Goal: Information Seeking & Learning: Check status

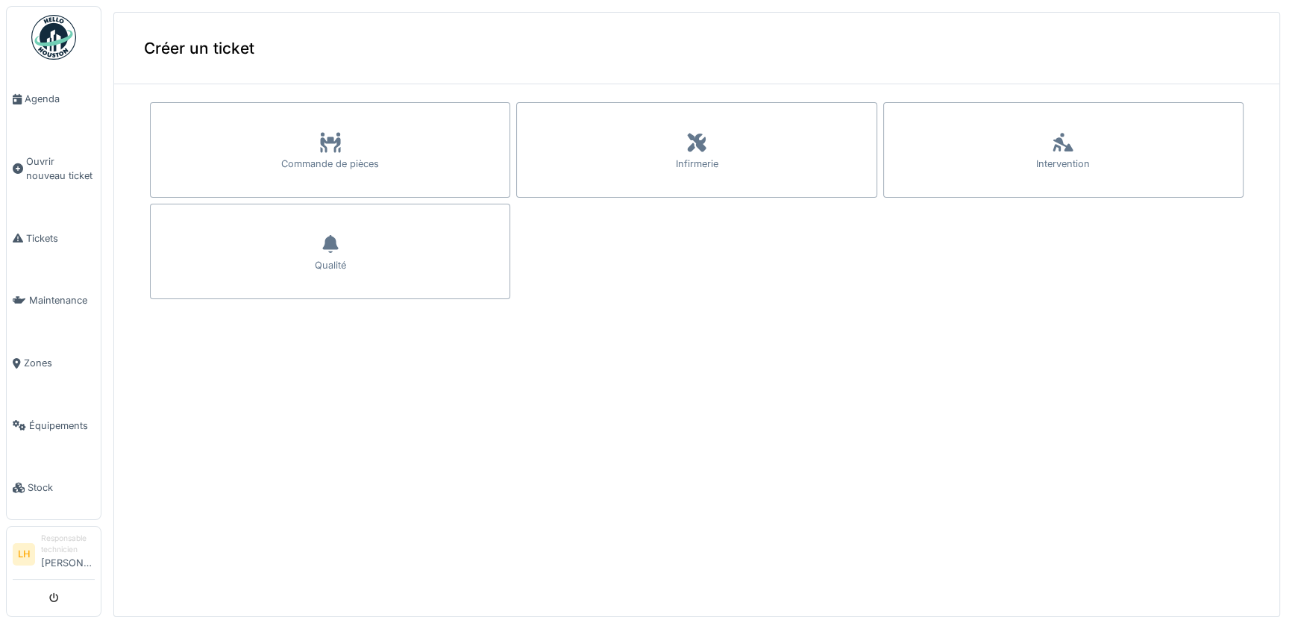
click at [57, 32] on img at bounding box center [53, 37] width 45 height 45
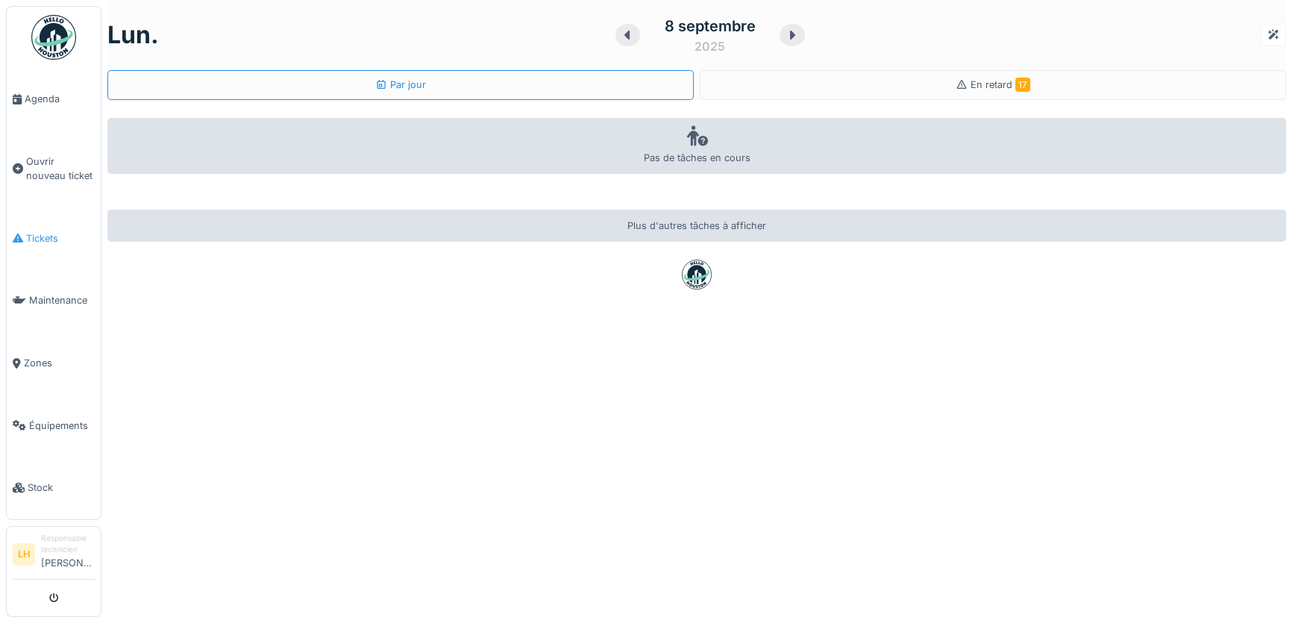
click at [37, 246] on link "Tickets" at bounding box center [54, 238] width 94 height 63
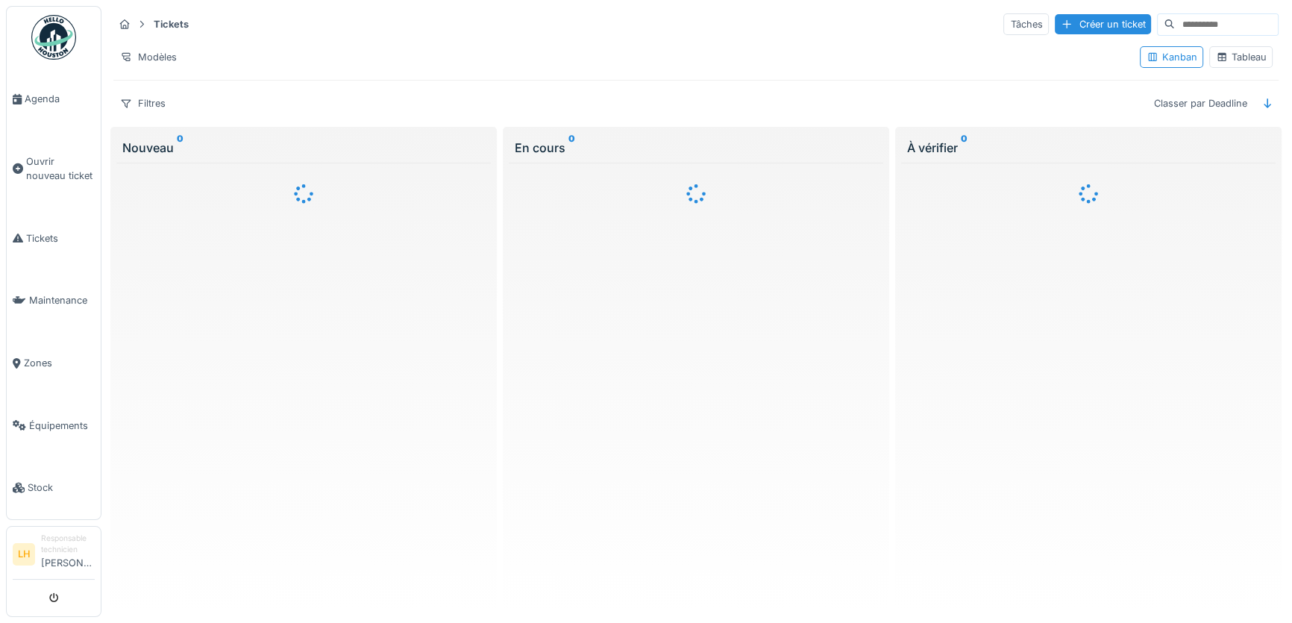
click at [1181, 24] on input at bounding box center [1226, 24] width 103 height 21
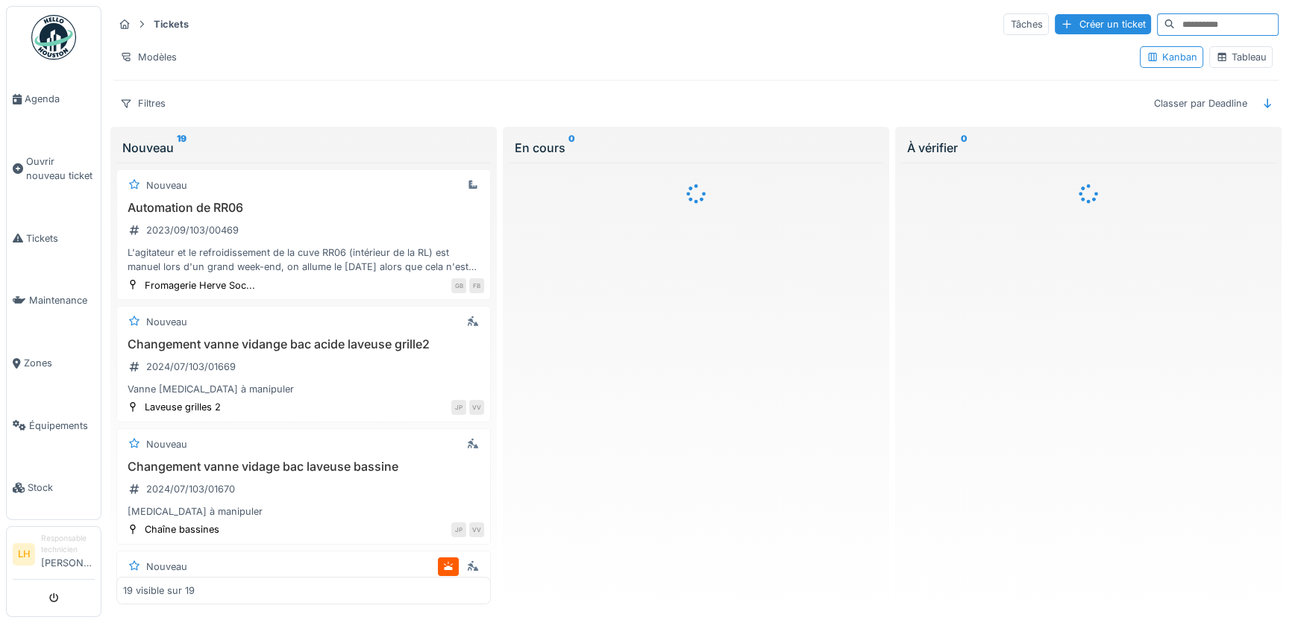
click at [1217, 62] on div "Tableau" at bounding box center [1241, 57] width 50 height 14
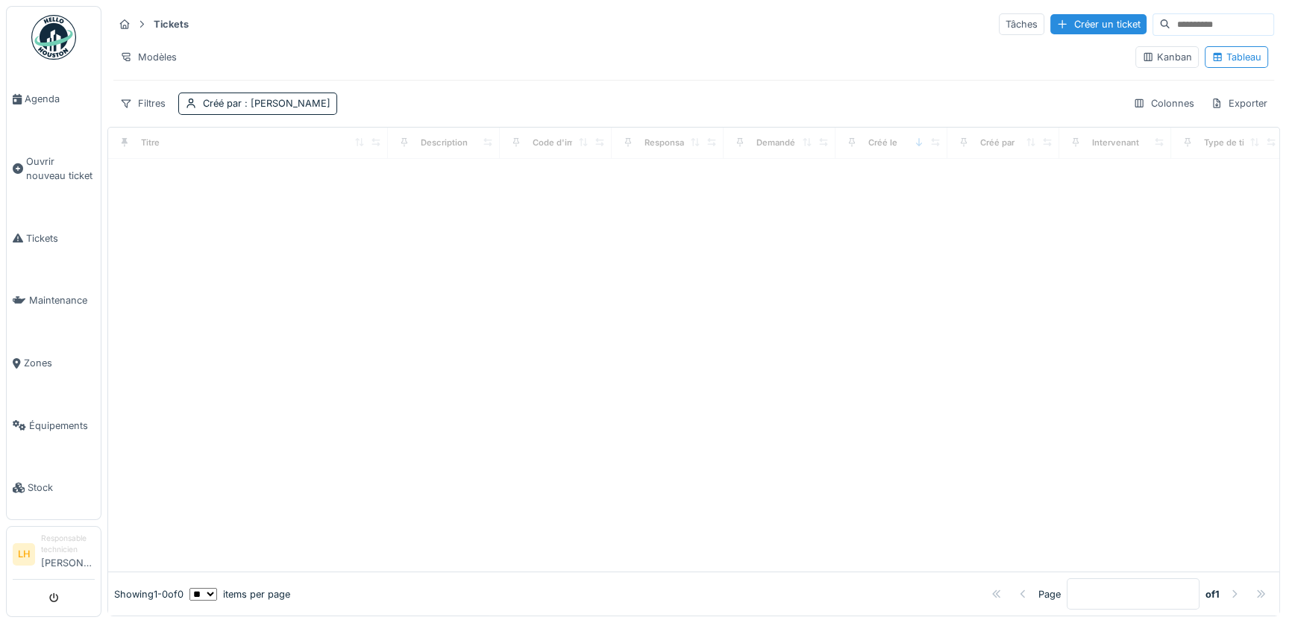
click at [1170, 26] on input at bounding box center [1221, 24] width 103 height 21
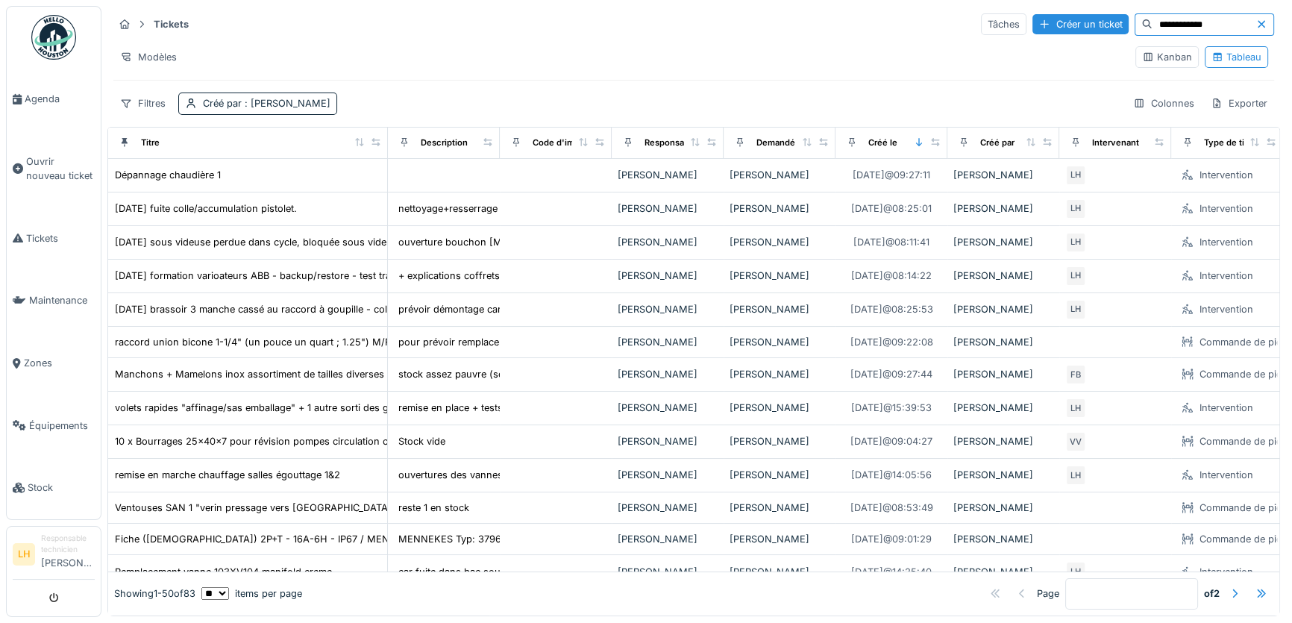
click at [1200, 19] on input "**********" at bounding box center [1204, 24] width 103 height 21
type input "**********"
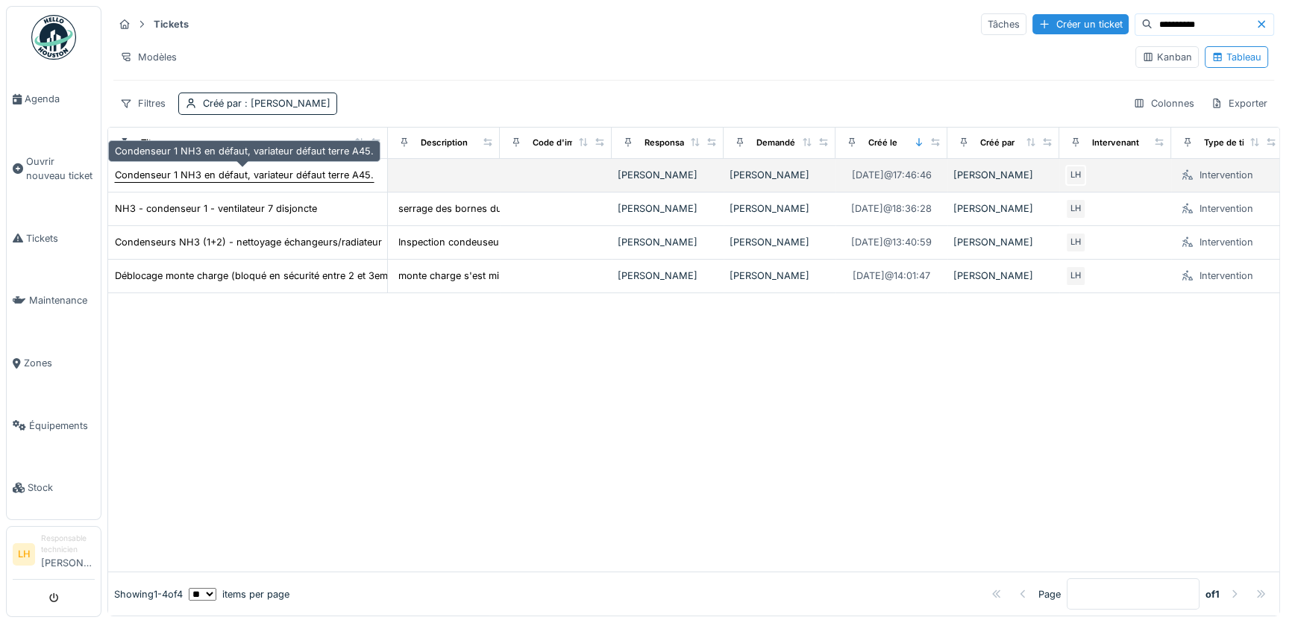
click at [300, 175] on div "Condenseur 1 NH3 en défaut, variateur défaut terre A45." at bounding box center [244, 175] width 259 height 14
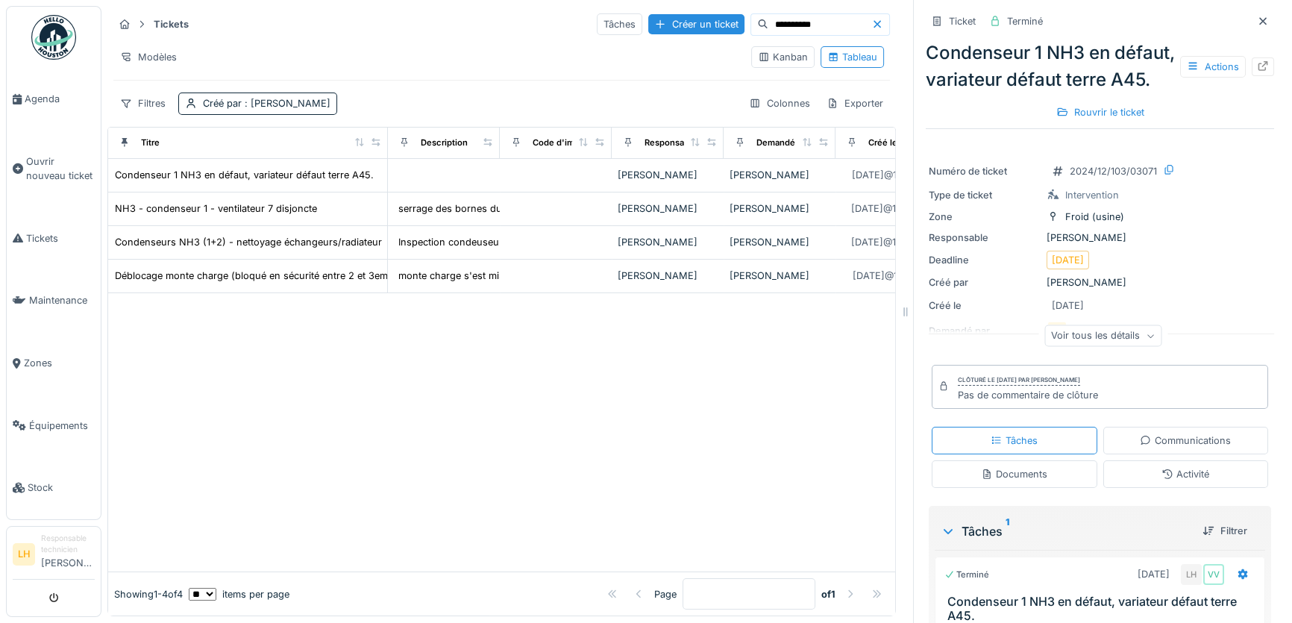
scroll to position [202, 0]
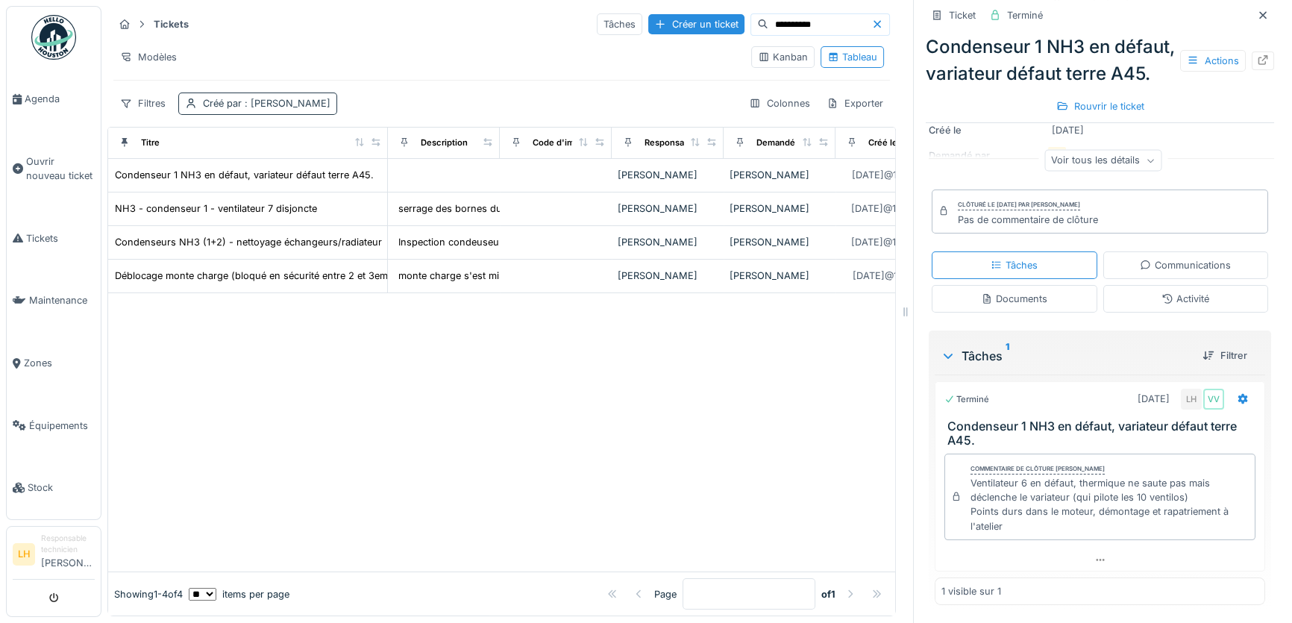
click at [292, 99] on span ": Lucas Herbet" at bounding box center [286, 103] width 89 height 11
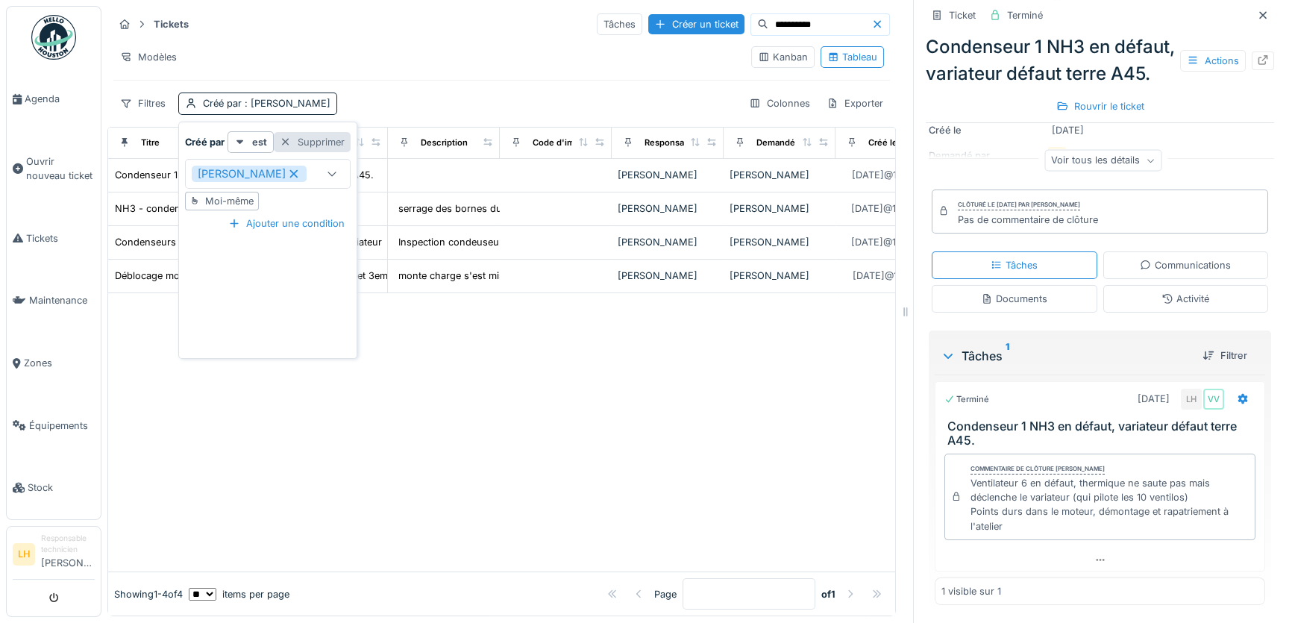
click at [301, 145] on div "Supprimer" at bounding box center [312, 142] width 77 height 20
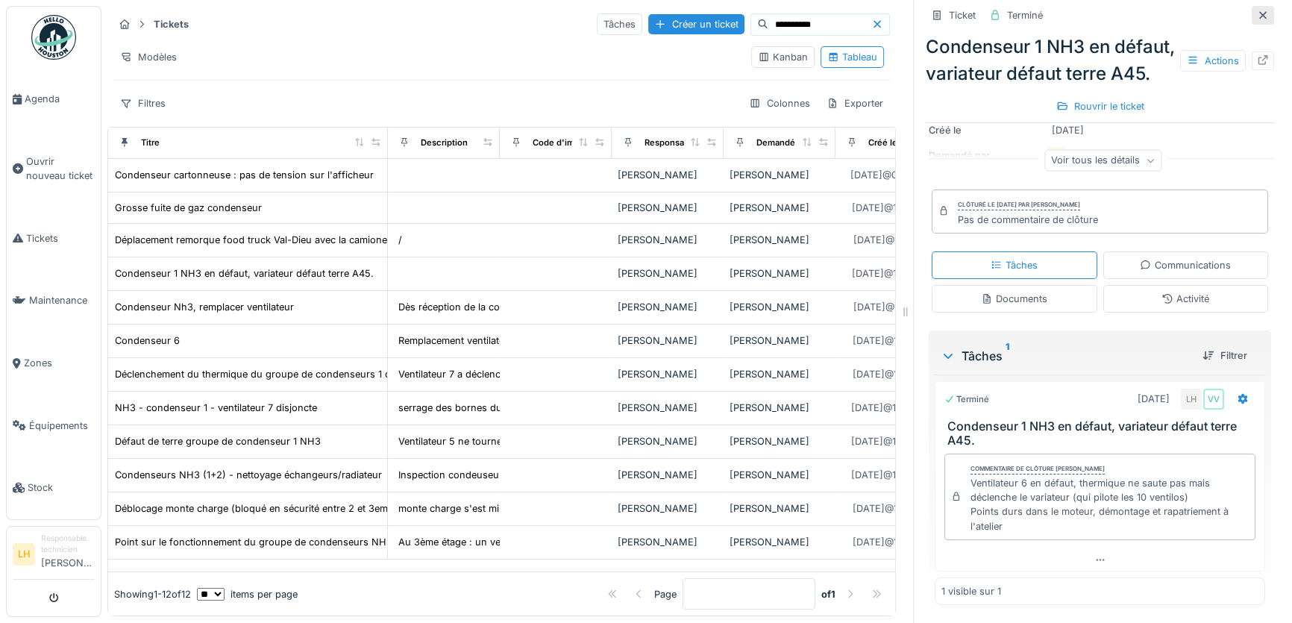
click at [1257, 15] on icon at bounding box center [1263, 15] width 12 height 10
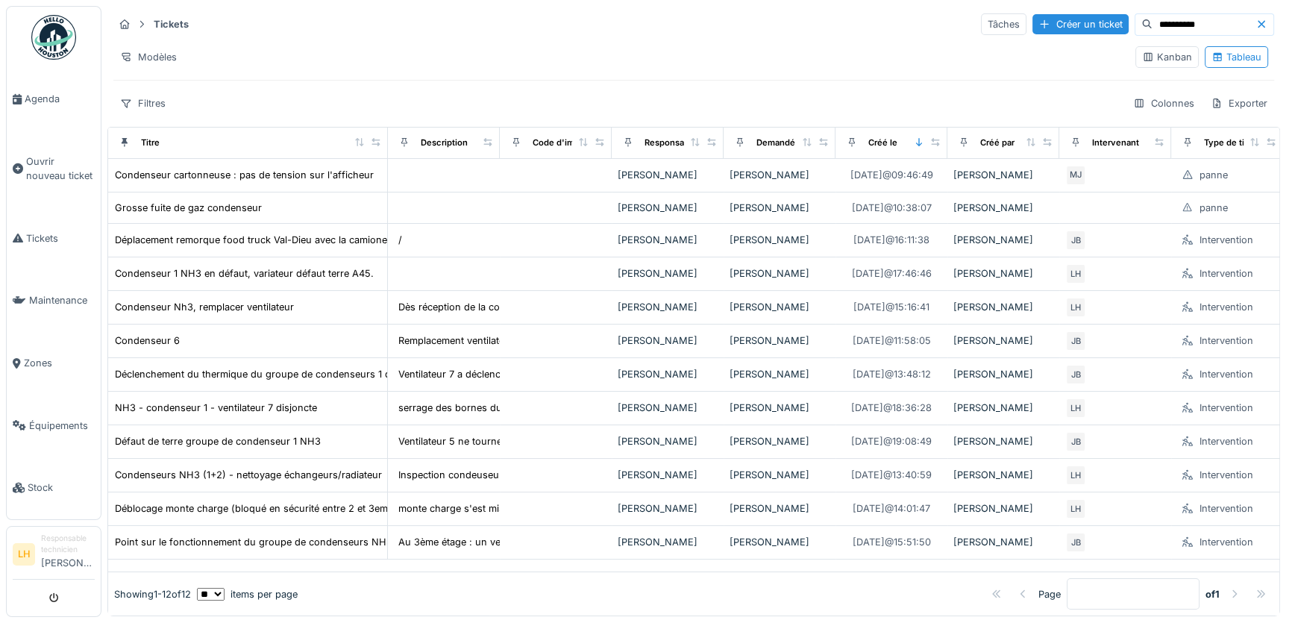
click at [1193, 32] on input "**********" at bounding box center [1204, 24] width 103 height 21
click at [776, 140] on div "Demandé par" at bounding box center [783, 143] width 54 height 13
click at [886, 143] on div "Créé le" at bounding box center [882, 143] width 29 height 13
click at [918, 142] on icon at bounding box center [919, 142] width 6 height 8
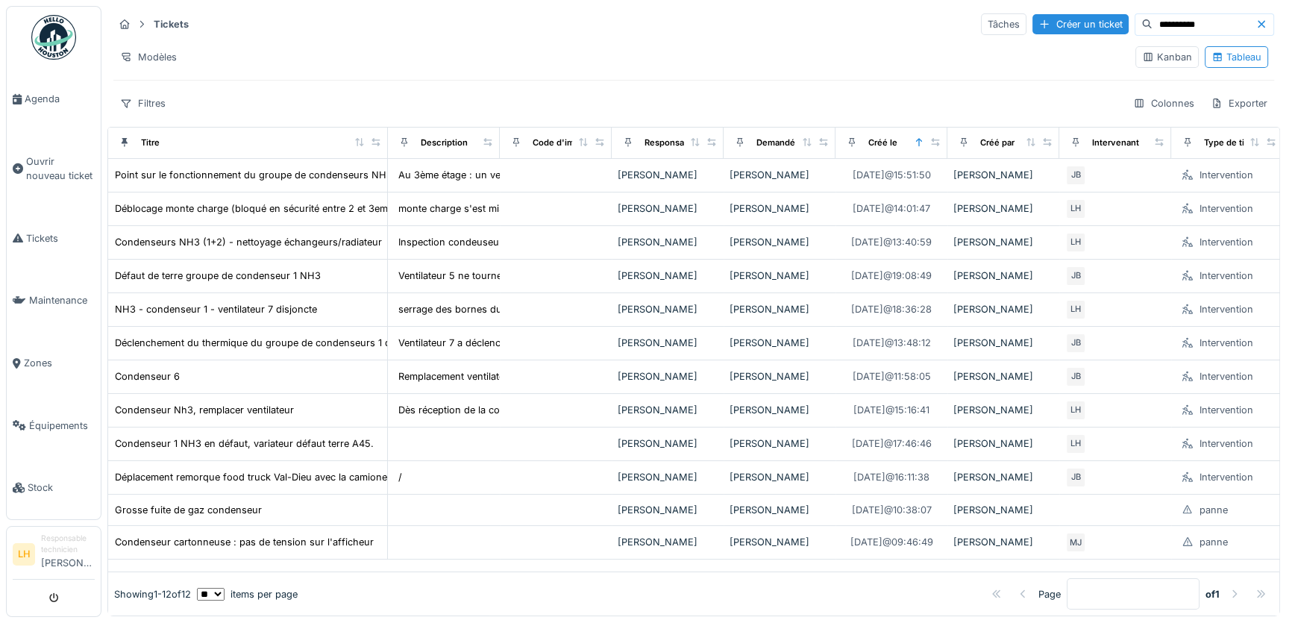
click at [286, 91] on div "**********" at bounding box center [693, 63] width 1173 height 115
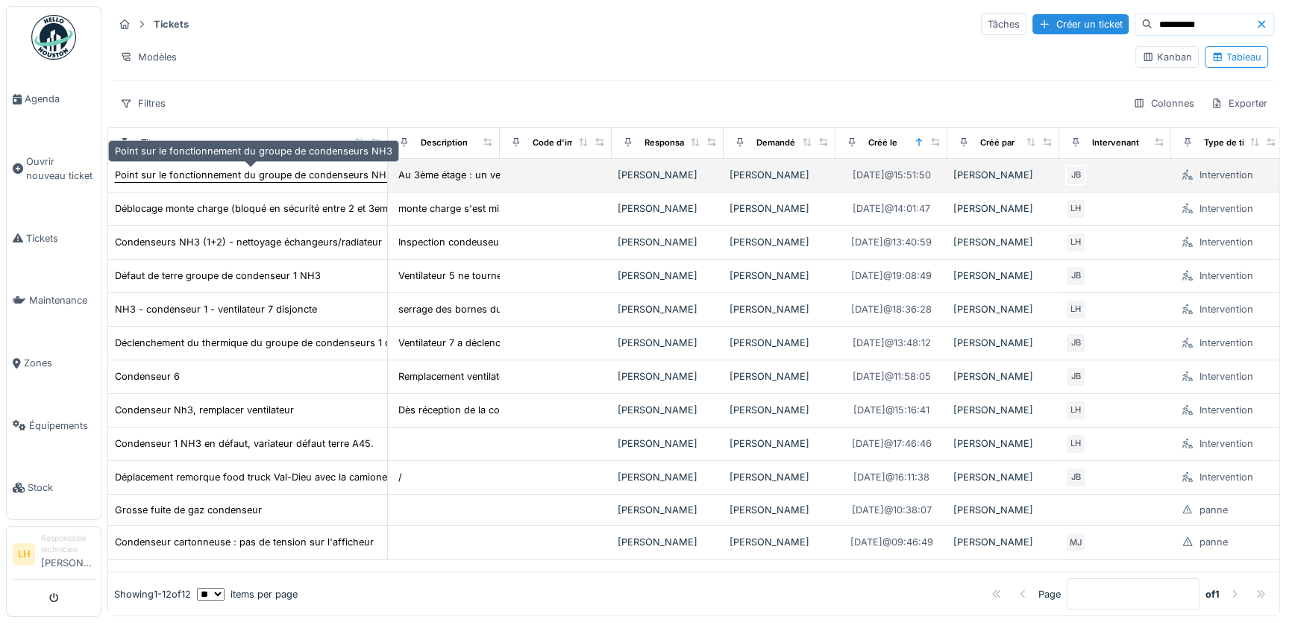
click at [304, 173] on div "Point sur le fonctionnement du groupe de condenseurs NH3" at bounding box center [254, 175] width 278 height 14
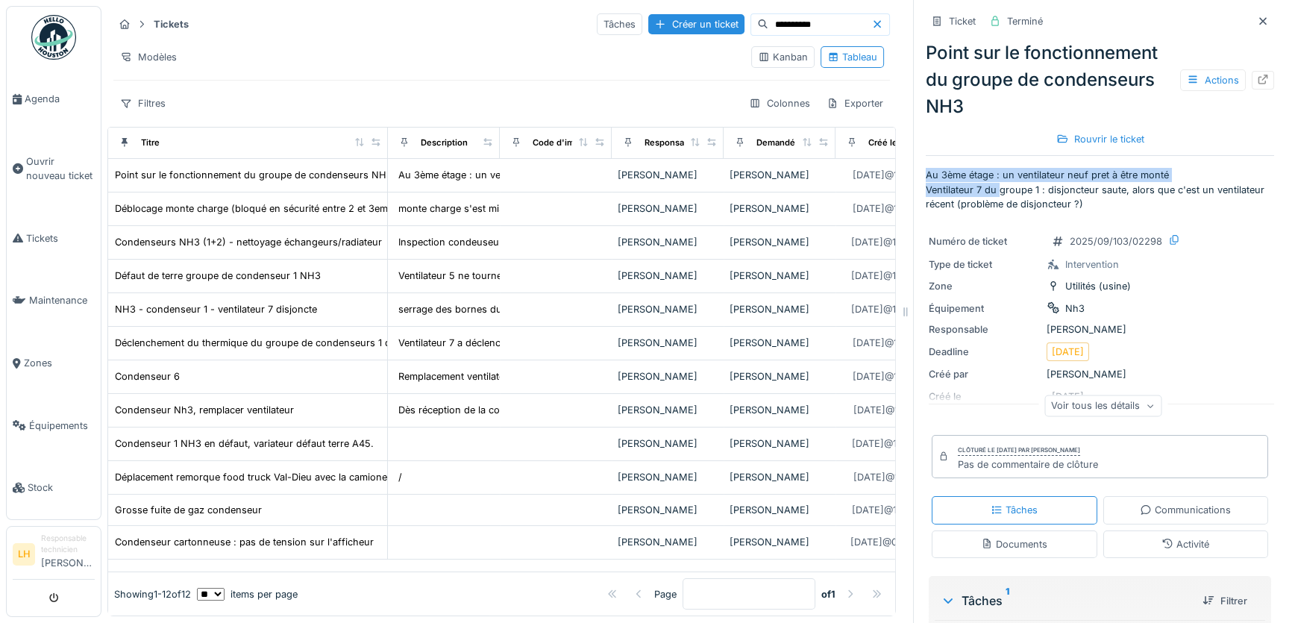
drag, startPoint x: 912, startPoint y: 174, endPoint x: 988, endPoint y: 184, distance: 77.4
click at [988, 184] on div "Ticket Terminé Point sur le fonctionnement du groupe de condenseurs NH3 Actions…" at bounding box center [1099, 311] width 373 height 623
click at [1129, 205] on p "Au 3ème étage : un ventilateur neuf pret à être monté Ventilateur 7 du groupe 1…" at bounding box center [1100, 189] width 348 height 43
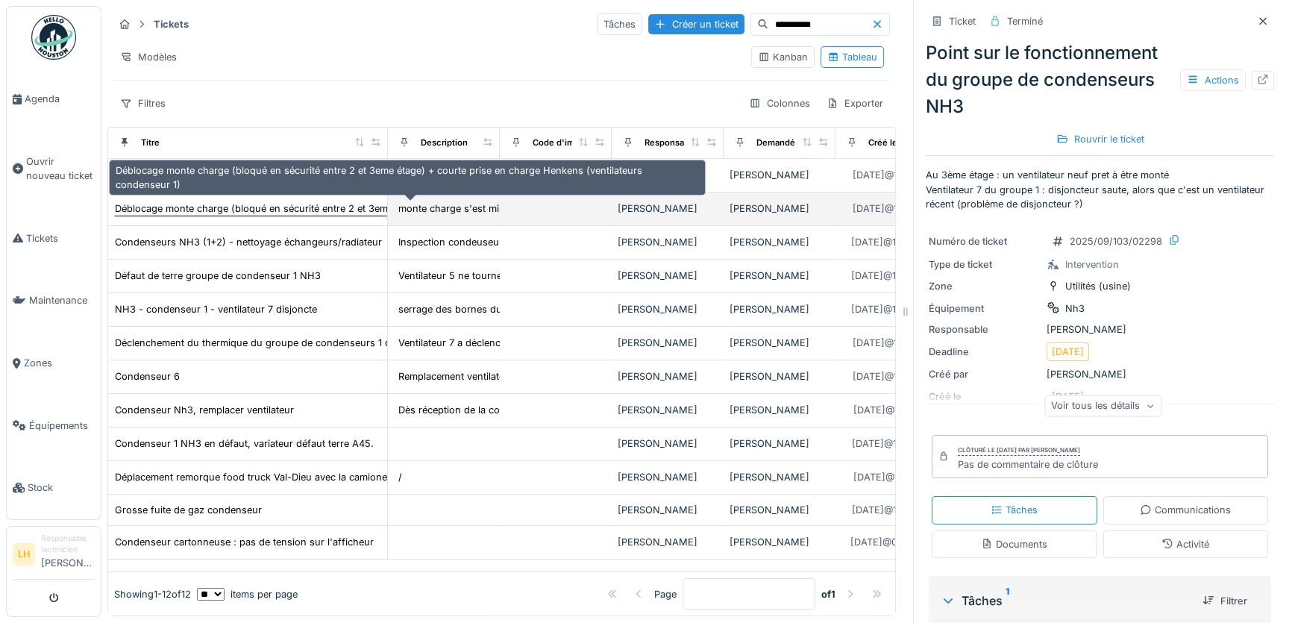
click at [248, 208] on div "Déblocage monte charge (bloqué en sécurité entre 2 et 3eme étage) + courte pris…" at bounding box center [412, 208] width 595 height 14
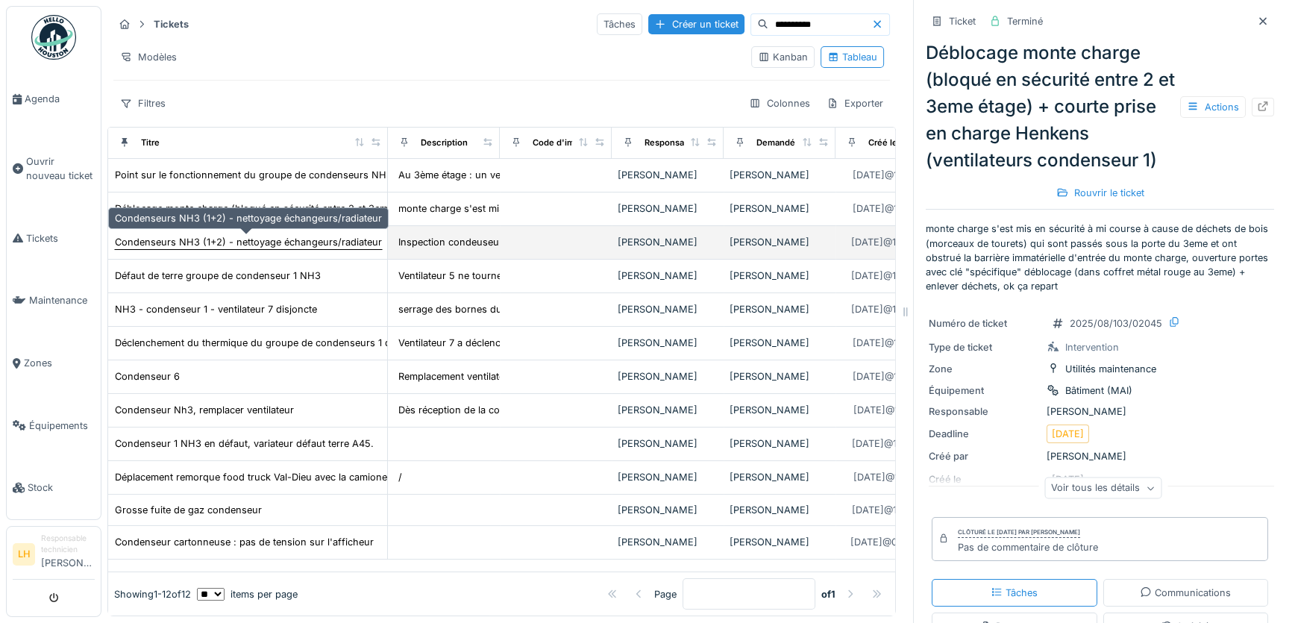
click at [239, 244] on div "Condenseurs NH3 (1+2) - nettoyage échangeurs/radiateur" at bounding box center [248, 242] width 267 height 14
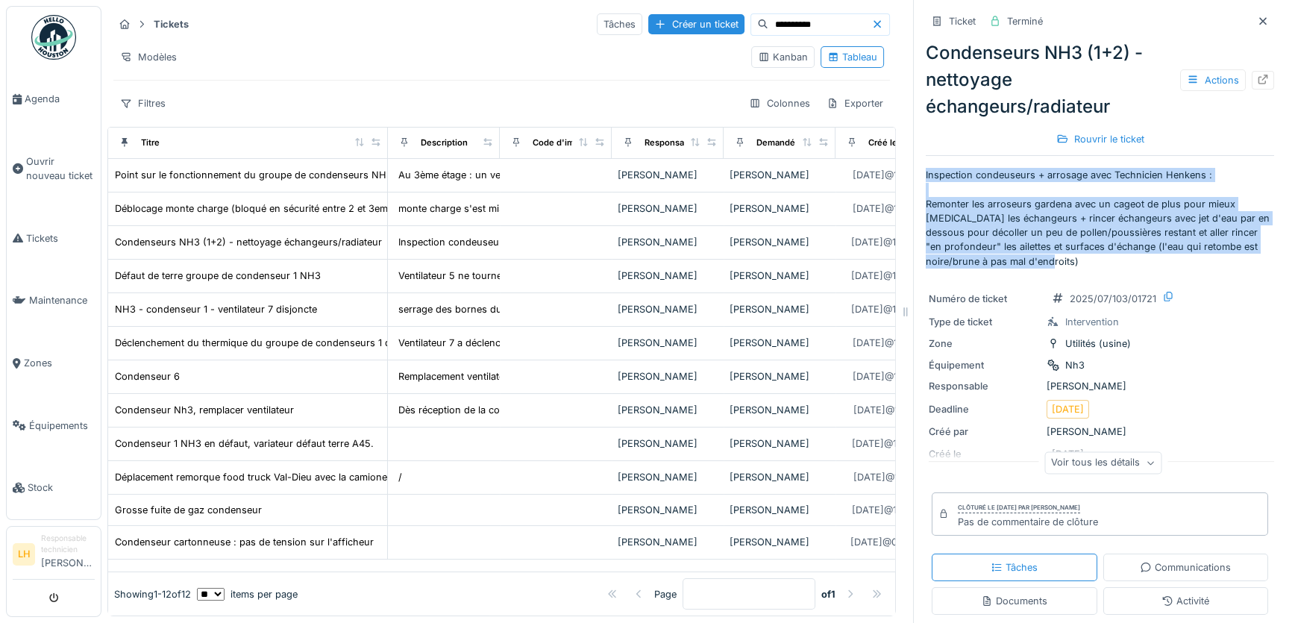
drag, startPoint x: 915, startPoint y: 175, endPoint x: 1083, endPoint y: 257, distance: 186.8
click at [1083, 257] on p "Inspection condeuseurs + arrosage avec Technicien Henkens : Remonter les arrose…" at bounding box center [1100, 218] width 348 height 100
click at [1074, 260] on p "Inspection condeuseurs + arrosage avec Technicien Henkens : Remonter les arrose…" at bounding box center [1100, 218] width 348 height 100
drag, startPoint x: 1069, startPoint y: 263, endPoint x: 912, endPoint y: 171, distance: 182.6
click at [913, 171] on div "Ticket Terminé Condenseurs NH3 (1+2) - nettoyage échangeurs/radiateur Actions R…" at bounding box center [1099, 311] width 373 height 623
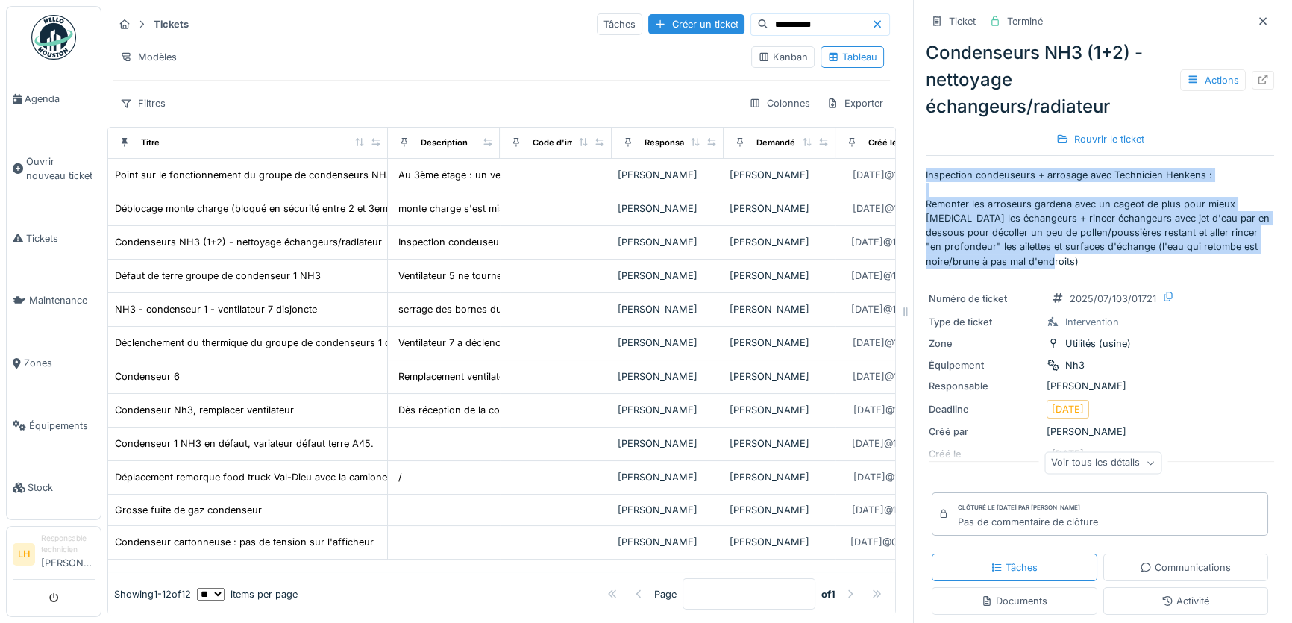
click at [938, 227] on p "Inspection condeuseurs + arrosage avec Technicien Henkens : Remonter les arrose…" at bounding box center [1100, 218] width 348 height 100
drag, startPoint x: 916, startPoint y: 173, endPoint x: 1067, endPoint y: 261, distance: 174.5
click at [1067, 261] on p "Inspection condeuseurs + arrosage avec Technicien Henkens : Remonter les arrose…" at bounding box center [1100, 218] width 348 height 100
click at [1064, 264] on p "Inspection condeuseurs + arrosage avec Technicien Henkens : Remonter les arrose…" at bounding box center [1100, 218] width 348 height 100
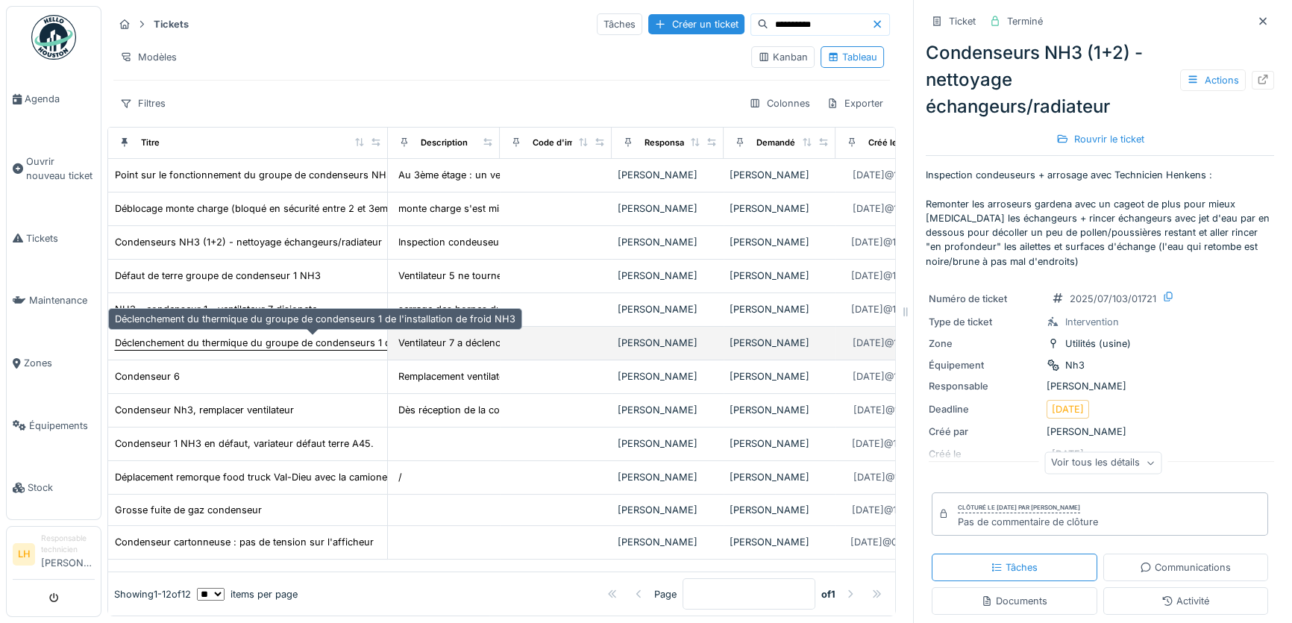
click at [301, 348] on div "Déclenchement du thermique du groupe de condenseurs 1 de l'installation de froi…" at bounding box center [315, 343] width 401 height 14
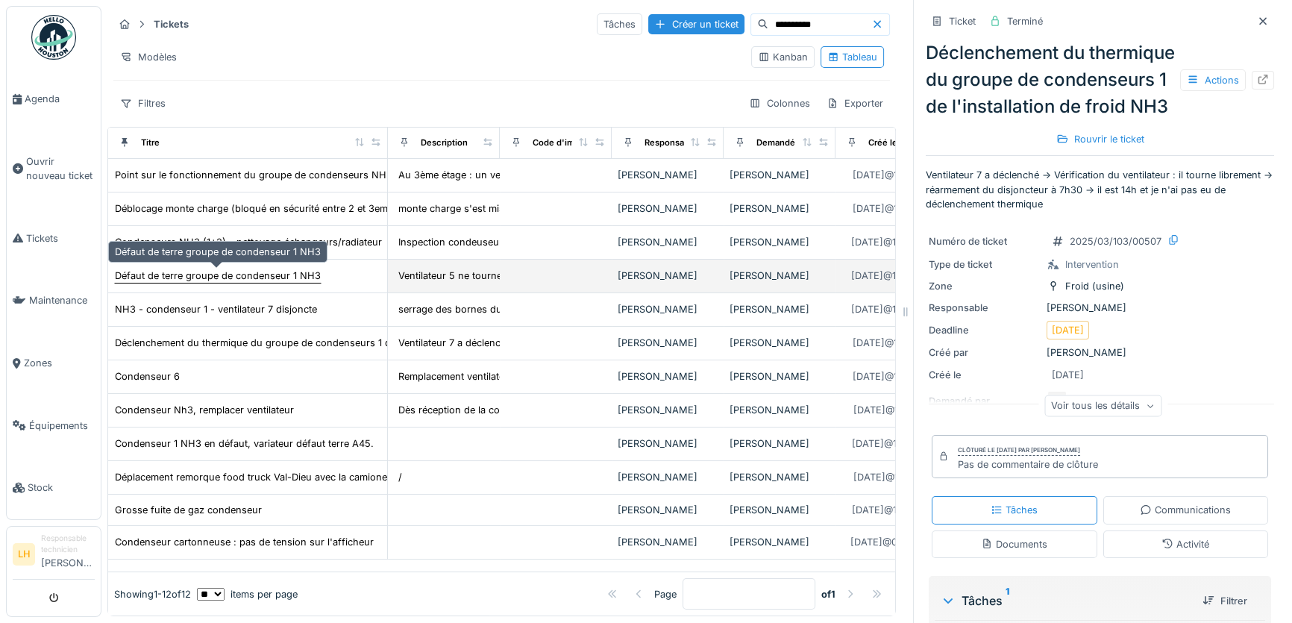
click at [246, 272] on div "Défaut de terre groupe de condenseur 1 NH3" at bounding box center [218, 276] width 206 height 14
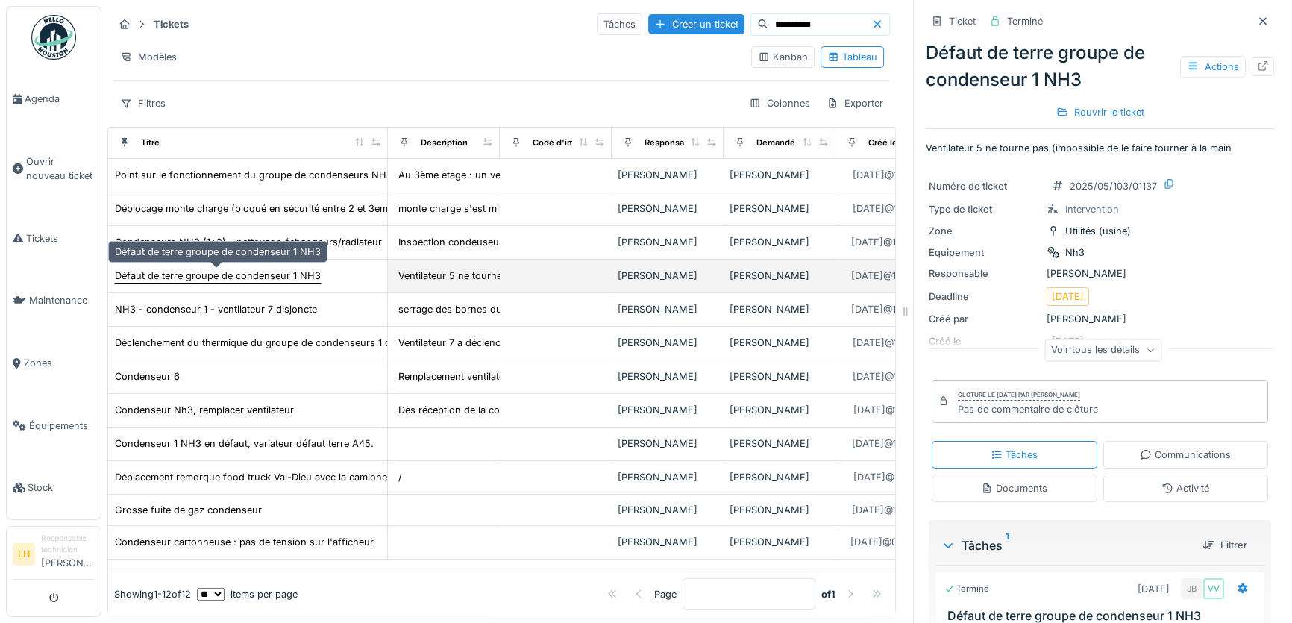
click at [261, 271] on div "Défaut de terre groupe de condenseur 1 NH3" at bounding box center [218, 276] width 206 height 14
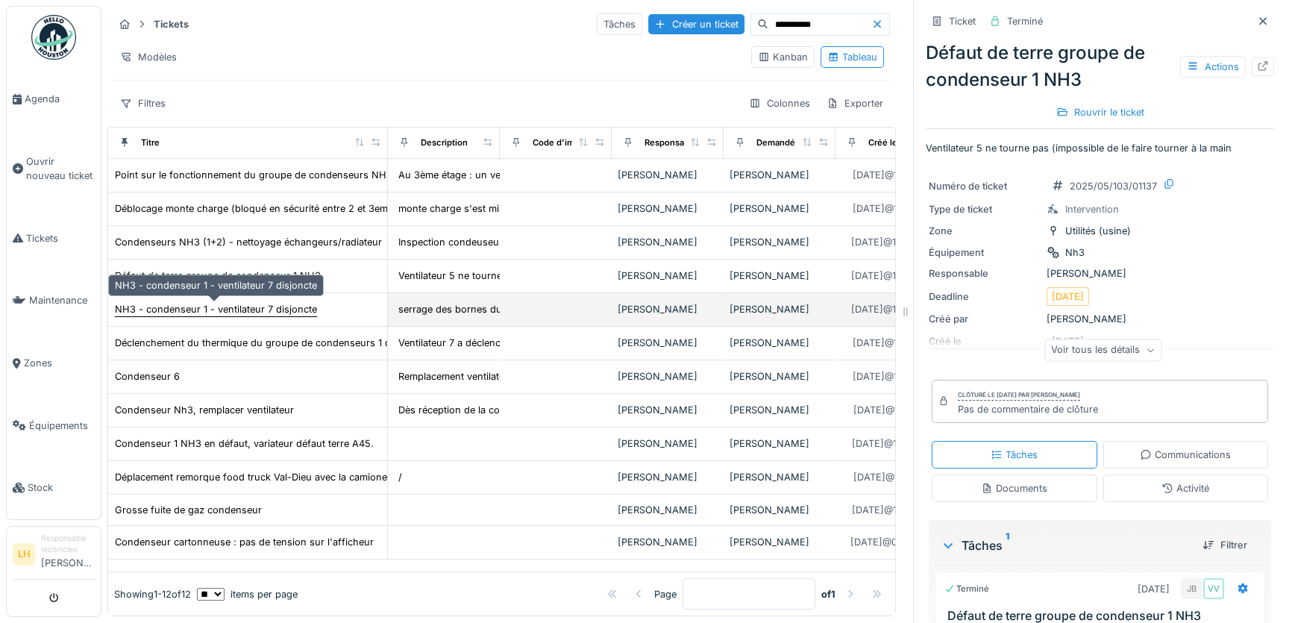
click at [261, 313] on div "NH3 - condenseur 1 - ventilateur 7 disjoncte" at bounding box center [216, 309] width 202 height 14
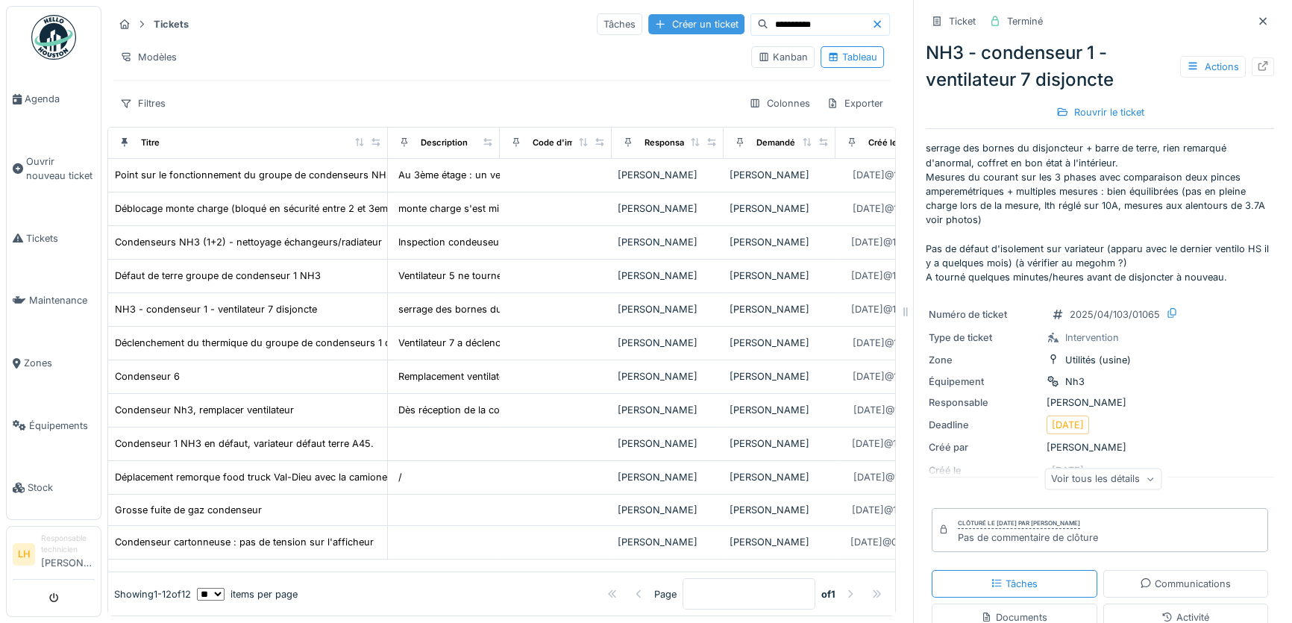
drag, startPoint x: 792, startPoint y: 26, endPoint x: 639, endPoint y: 24, distance: 152.9
click at [639, 24] on div "**********" at bounding box center [743, 24] width 293 height 22
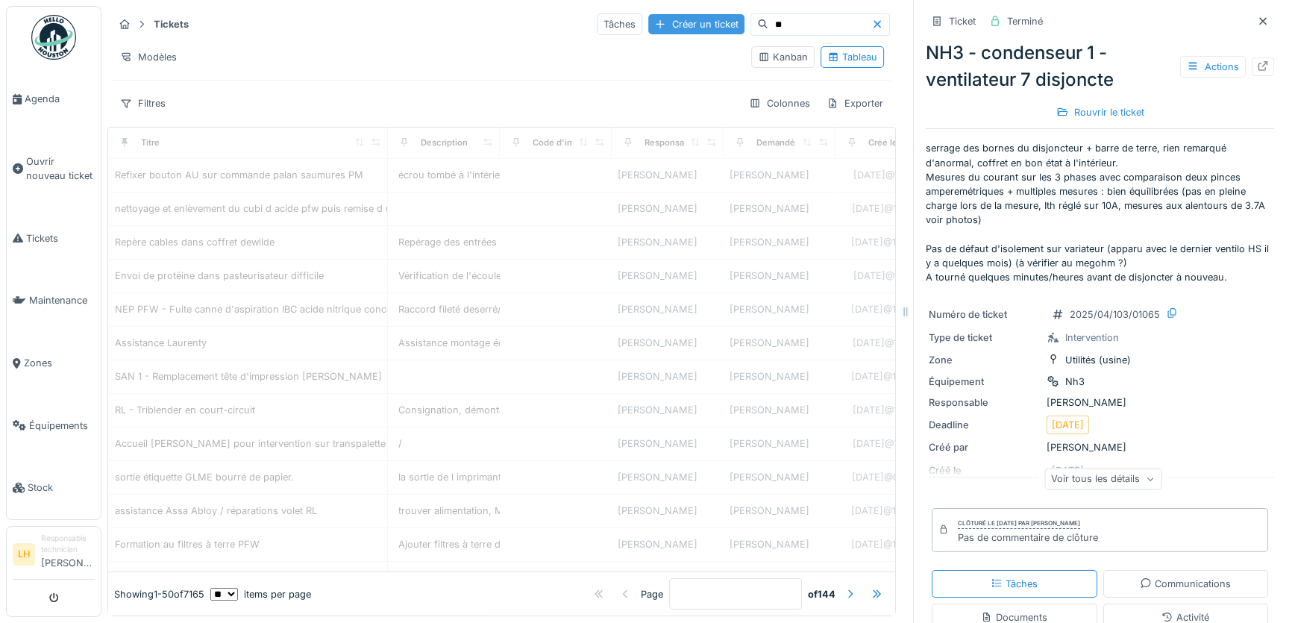
type input "*"
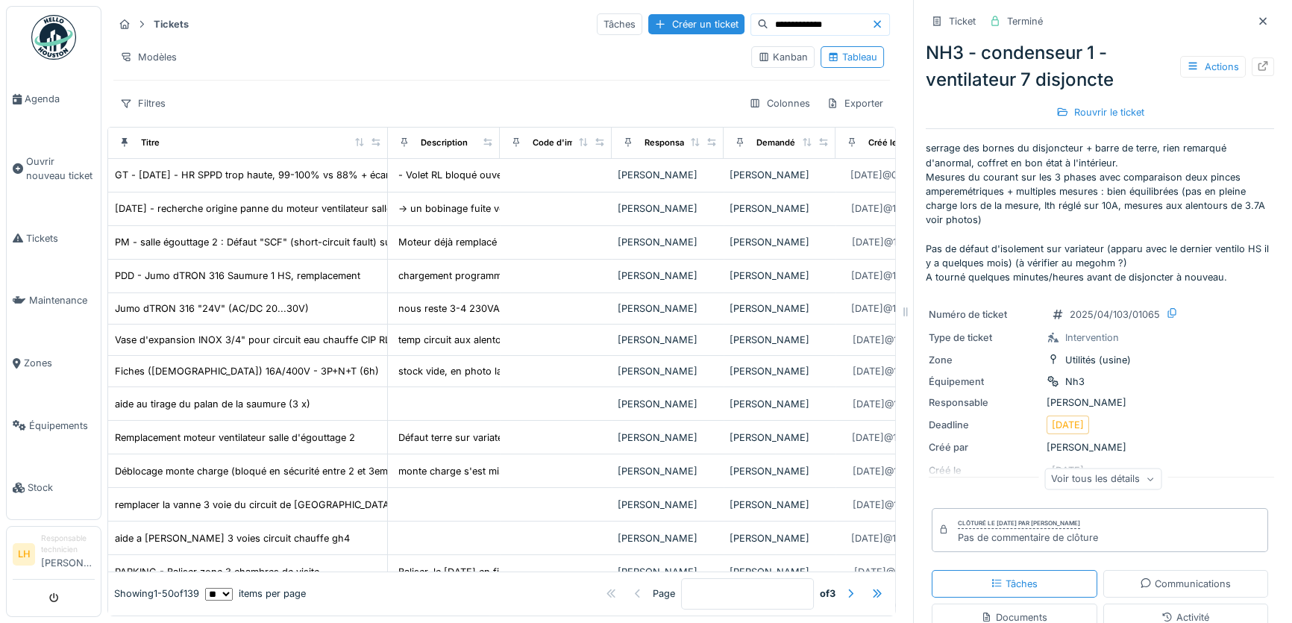
click at [366, 110] on div "Filtres Colonnes Exporter" at bounding box center [501, 104] width 777 height 22
click at [277, 54] on div "Modèles" at bounding box center [426, 57] width 626 height 22
click at [287, 106] on div "Filtres Colonnes Exporter" at bounding box center [501, 104] width 777 height 22
click at [294, 102] on div "Filtres Colonnes Exporter" at bounding box center [501, 104] width 777 height 22
drag, startPoint x: 440, startPoint y: 52, endPoint x: 454, endPoint y: 83, distance: 33.4
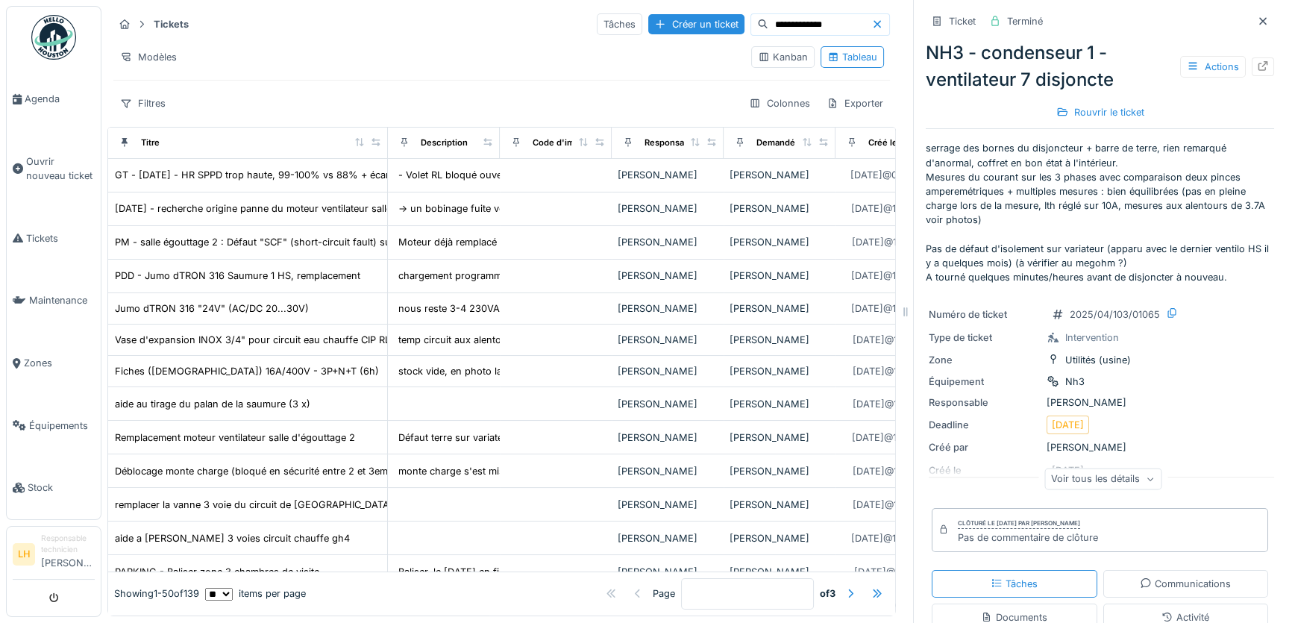
click at [440, 52] on div "Modèles" at bounding box center [426, 57] width 626 height 22
click at [455, 93] on div "Filtres Colonnes Exporter" at bounding box center [501, 104] width 777 height 22
click at [457, 48] on div "Modèles" at bounding box center [426, 57] width 626 height 22
click at [457, 84] on div "**********" at bounding box center [501, 63] width 788 height 115
click at [486, 46] on div "Modèles" at bounding box center [426, 57] width 626 height 22
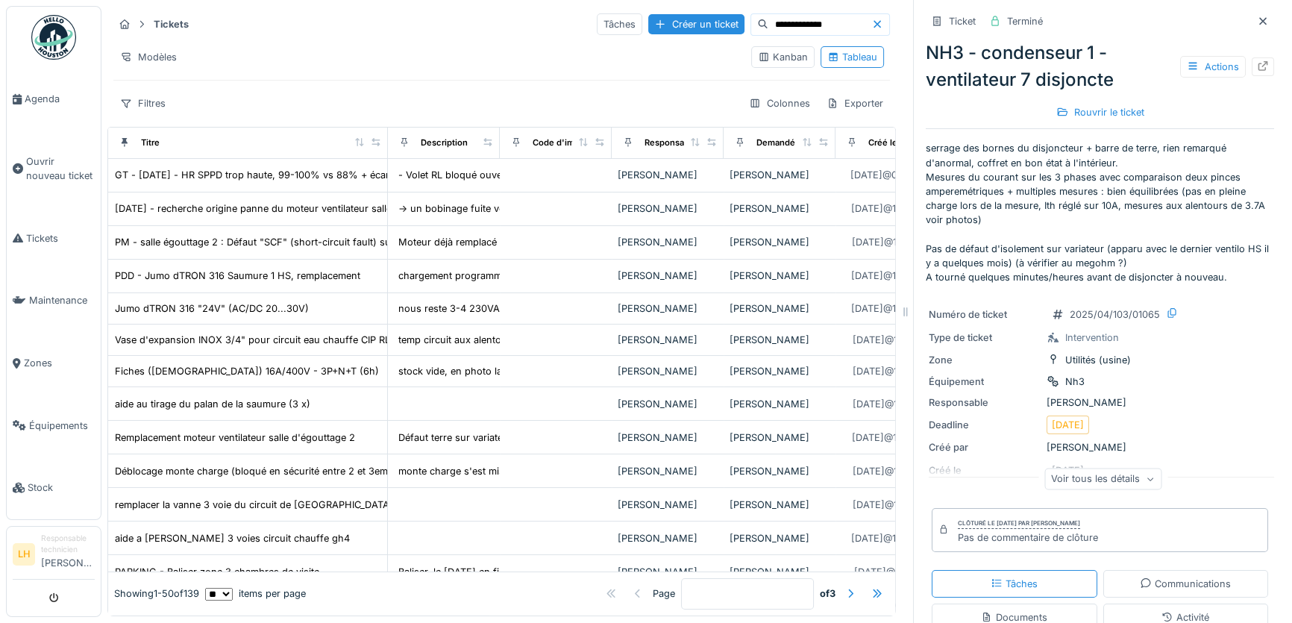
click at [797, 28] on input "**********" at bounding box center [819, 24] width 103 height 21
type input "*"
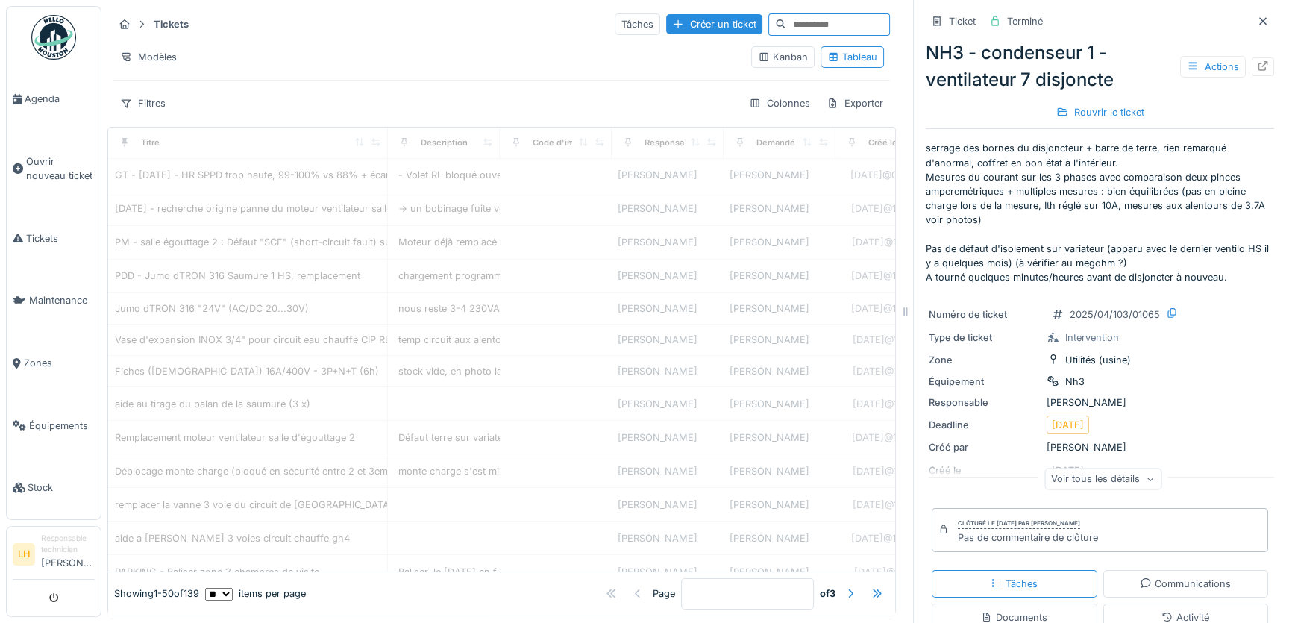
click at [786, 18] on input at bounding box center [837, 24] width 103 height 21
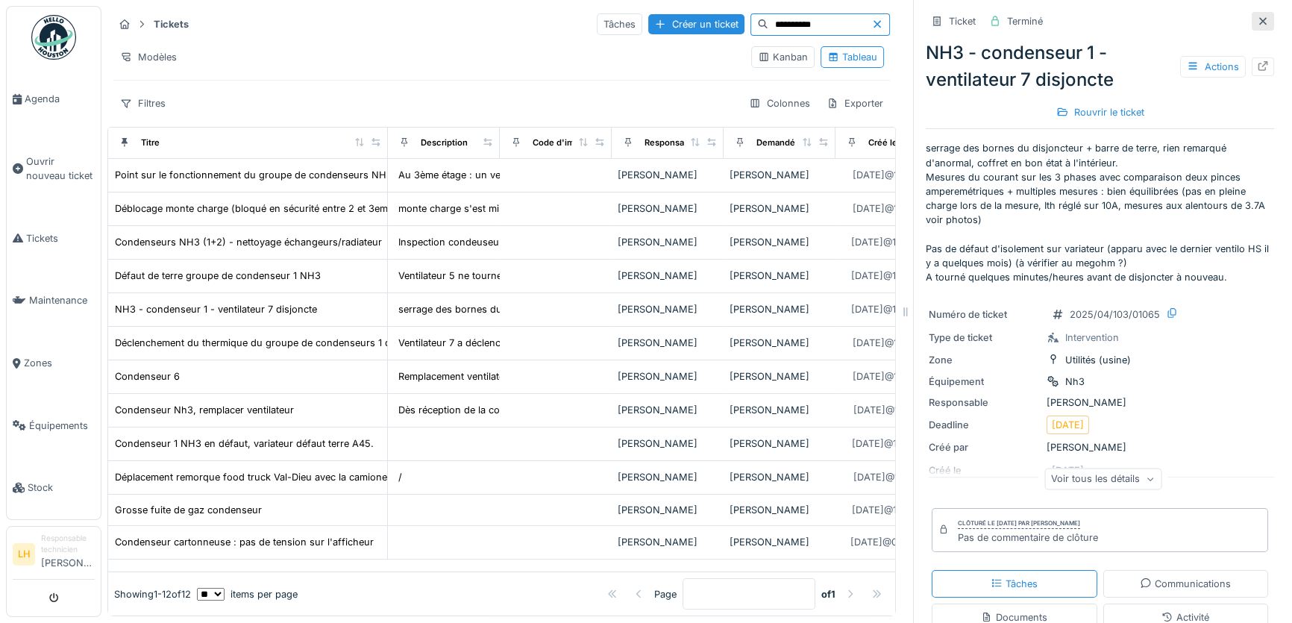
click at [1257, 18] on icon at bounding box center [1263, 21] width 12 height 10
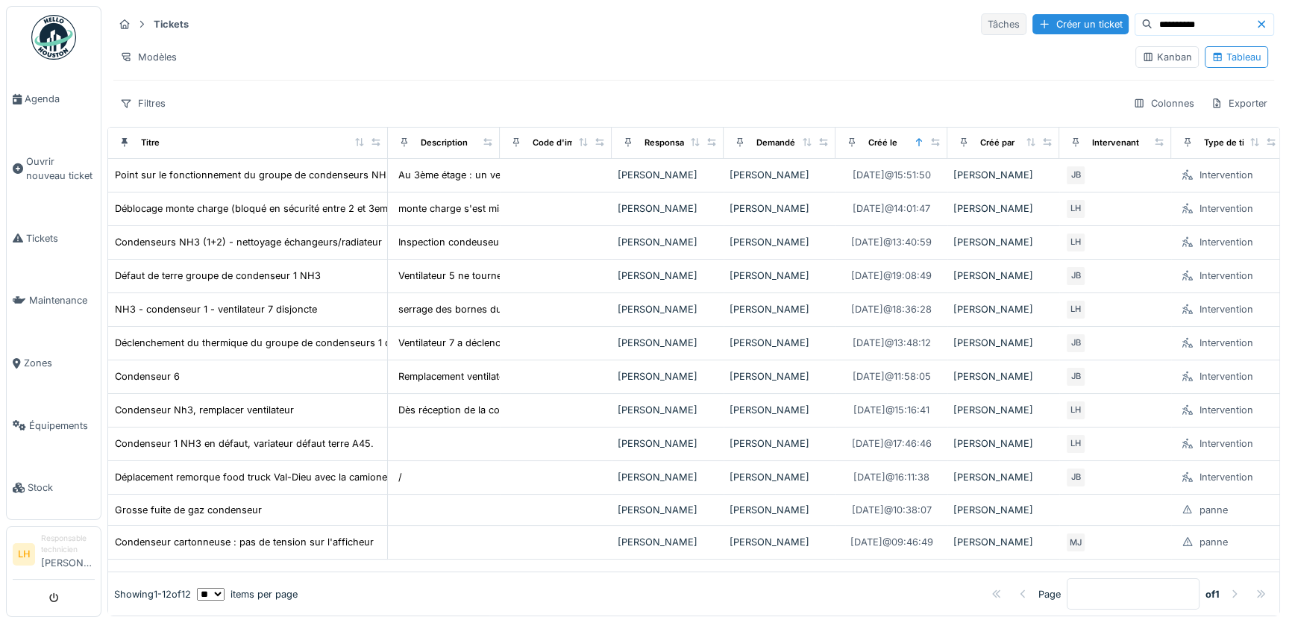
drag, startPoint x: 1179, startPoint y: 27, endPoint x: 970, endPoint y: 28, distance: 209.6
click at [981, 28] on div "**********" at bounding box center [1127, 24] width 293 height 22
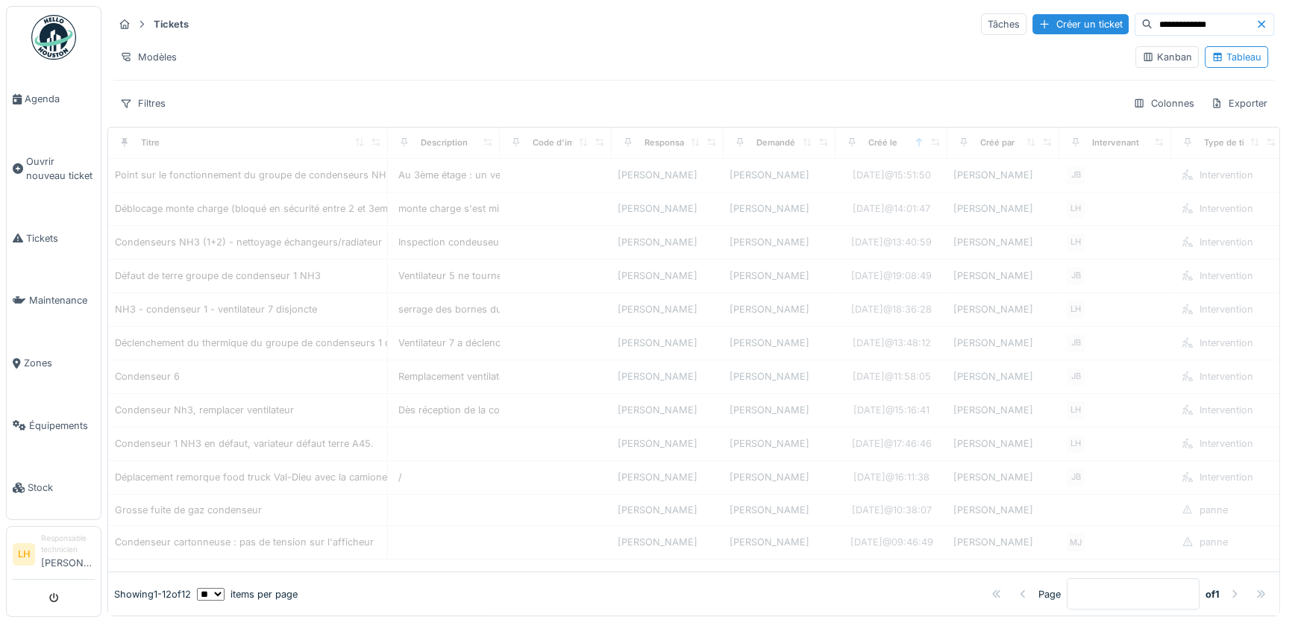
click at [1185, 28] on input "**********" at bounding box center [1204, 24] width 103 height 21
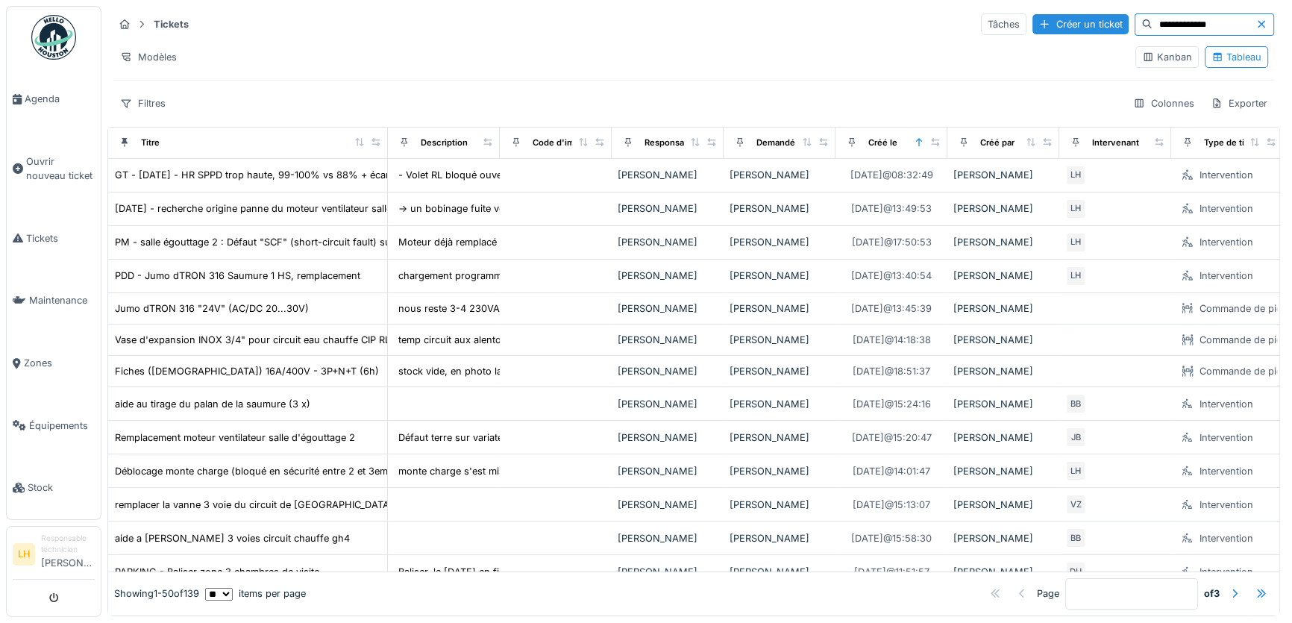
drag, startPoint x: 1179, startPoint y: 27, endPoint x: 904, endPoint y: 19, distance: 274.6
click at [904, 19] on div "**********" at bounding box center [693, 24] width 1161 height 25
type input "**********"
